Goal: Transaction & Acquisition: Purchase product/service

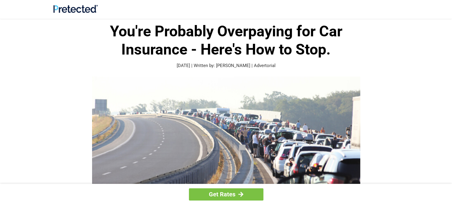
click at [181, 159] on img at bounding box center [226, 146] width 268 height 139
click at [241, 194] on div at bounding box center [240, 193] width 5 height 5
